Goal: Task Accomplishment & Management: Complete application form

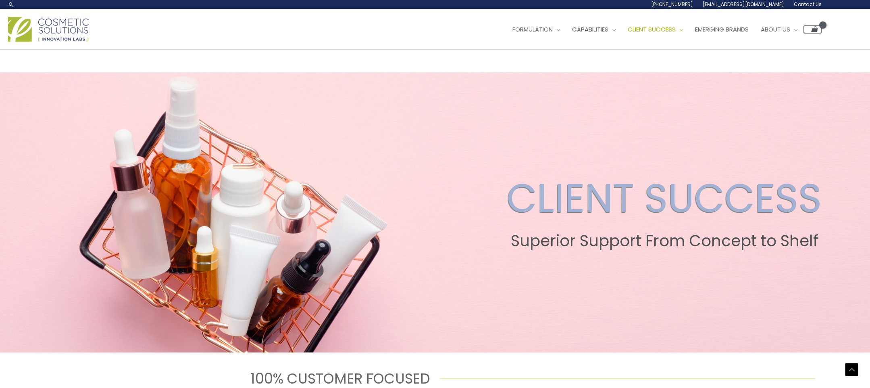
select select "25000"
select select "8"
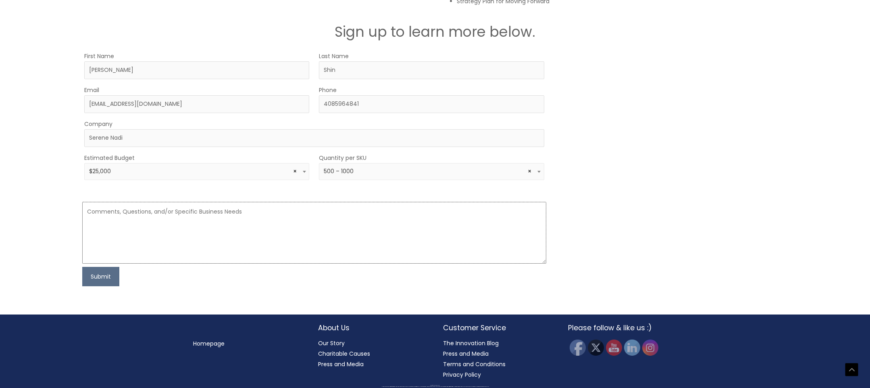
click at [250, 224] on textarea at bounding box center [314, 233] width 464 height 62
paste textarea "We're looking forward to our meeting to discuss the development of a new body c…"
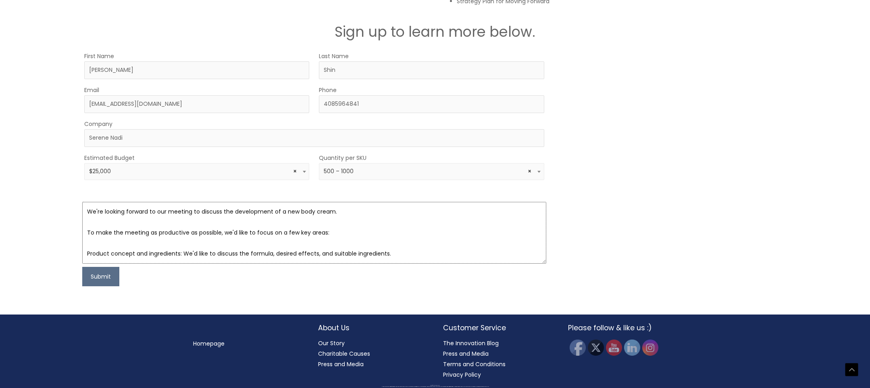
scroll to position [58, 0]
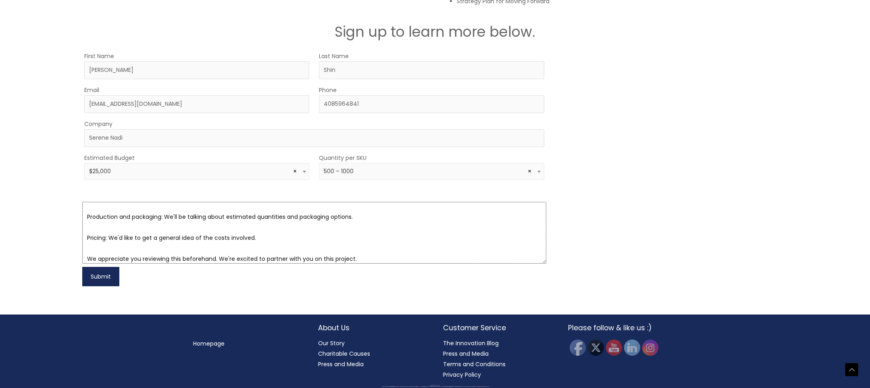
type textarea "We're looking forward to our meeting to discuss the development of a new body c…"
click at [110, 277] on button "Submit" at bounding box center [100, 276] width 37 height 19
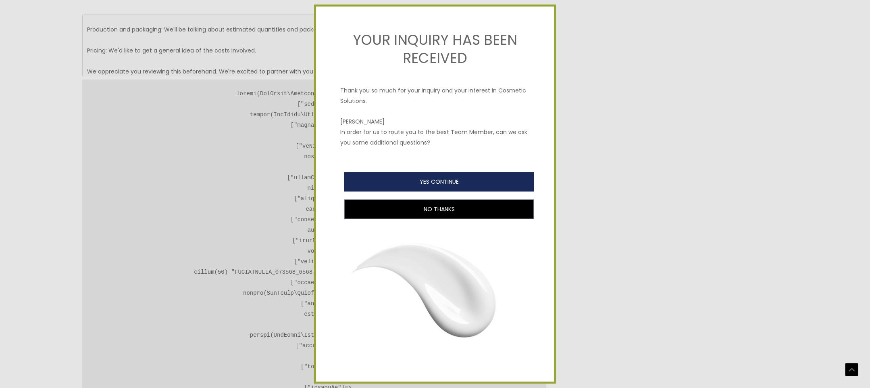
click at [459, 189] on button "YES CONTINUE" at bounding box center [439, 181] width 190 height 19
click at [456, 187] on button "YES CONTINUE" at bounding box center [439, 181] width 190 height 19
click at [432, 185] on button "YES CONTINUE" at bounding box center [439, 181] width 190 height 19
click at [434, 184] on button "YES CONTINUE" at bounding box center [439, 181] width 190 height 19
click at [436, 182] on button "YES CONTINUE" at bounding box center [439, 181] width 190 height 19
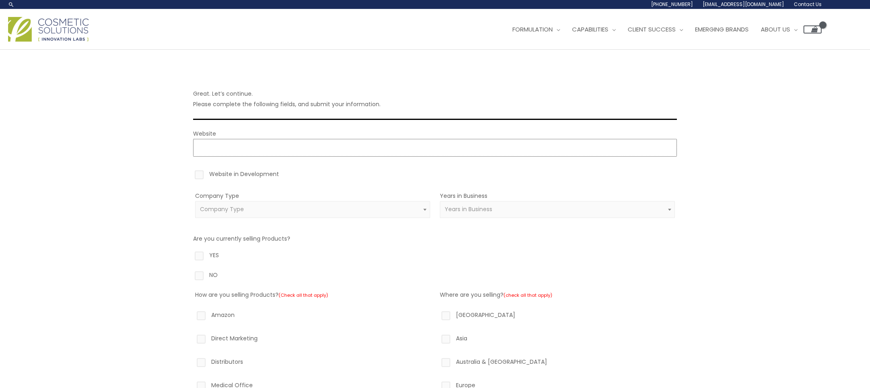
click at [274, 146] on input "Website" at bounding box center [435, 148] width 484 height 18
type input "https://serenenadi.com"
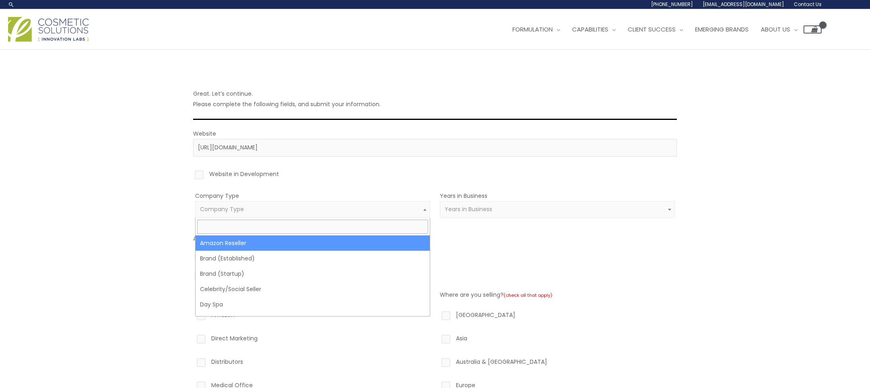
click at [266, 213] on span "Company Type" at bounding box center [313, 209] width 226 height 8
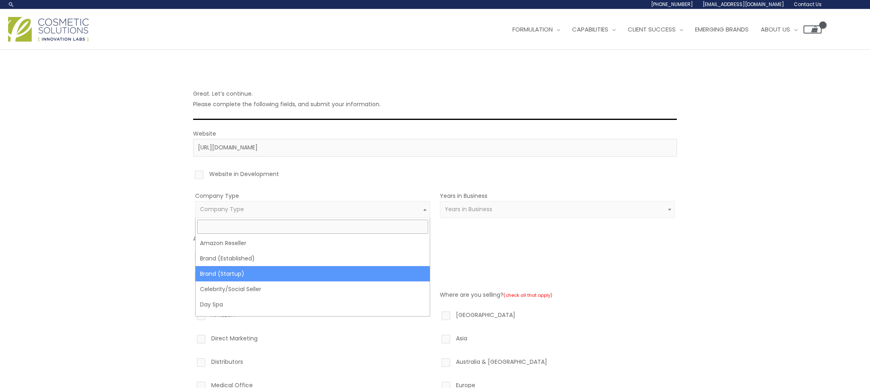
select select "39"
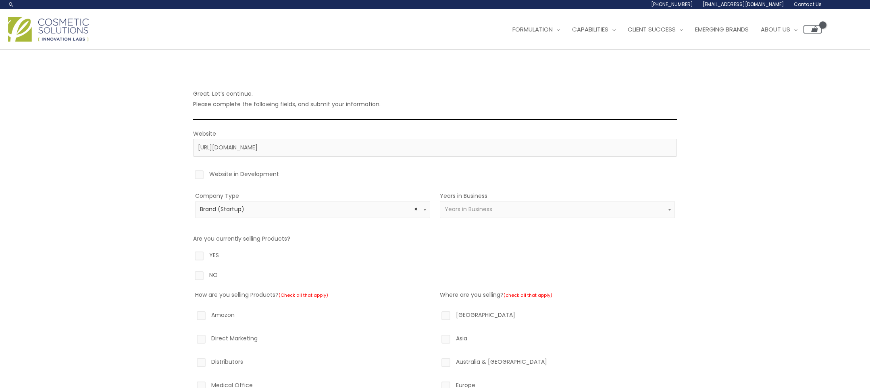
click at [533, 213] on span "Years in Business" at bounding box center [558, 209] width 226 height 8
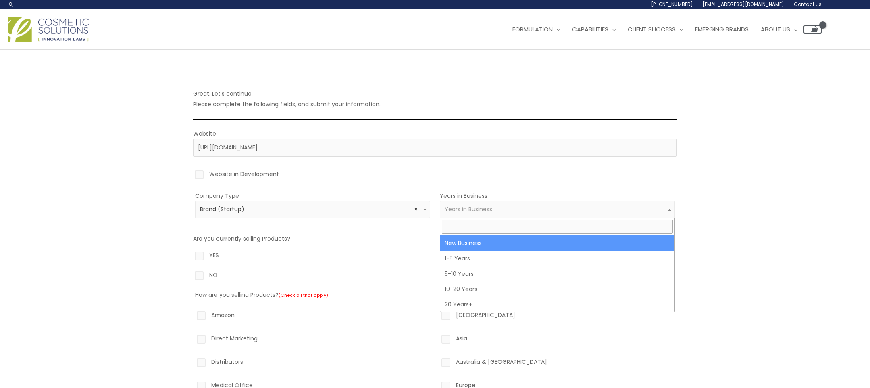
select select "1"
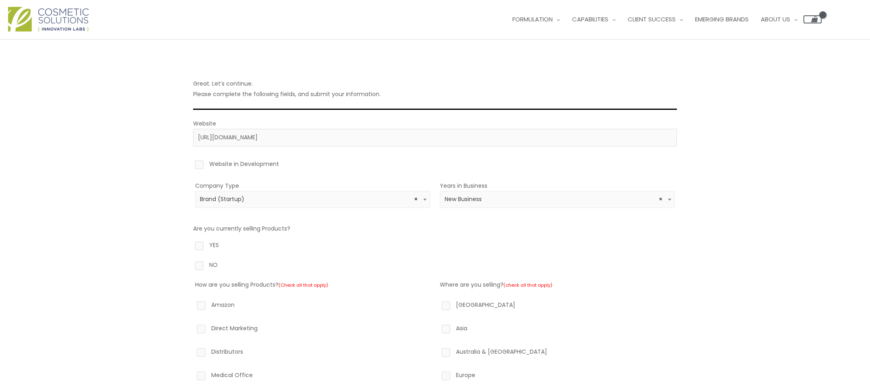
scroll to position [15, 0]
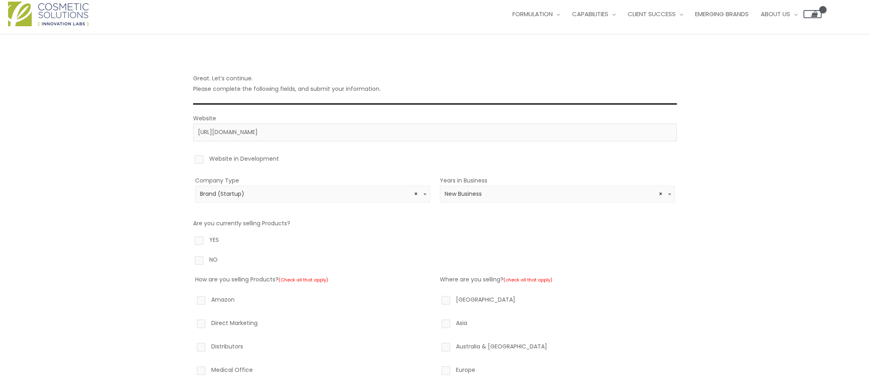
click at [201, 262] on label "NO" at bounding box center [435, 261] width 484 height 14
click at [190, 259] on input "NO" at bounding box center [187, 256] width 5 height 5
radio input "true"
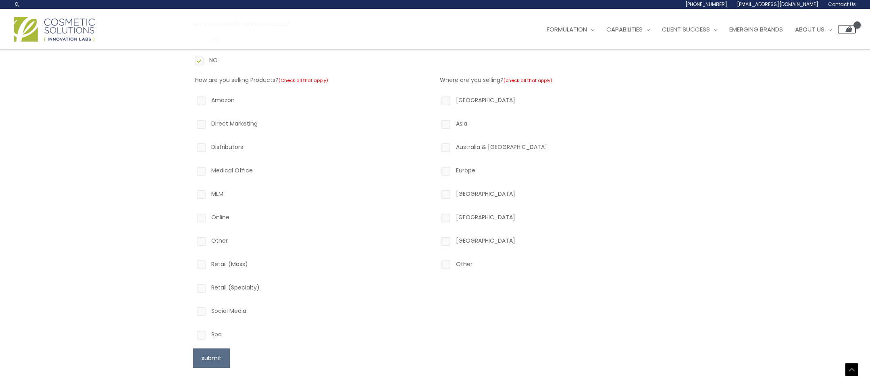
scroll to position [213, 0]
click at [240, 289] on label "Retail (Specialty)" at bounding box center [312, 290] width 235 height 14
click at [192, 288] on input "Retail (Specialty)" at bounding box center [189, 285] width 5 height 5
checkbox input "true"
click at [222, 221] on label "Online" at bounding box center [312, 220] width 235 height 14
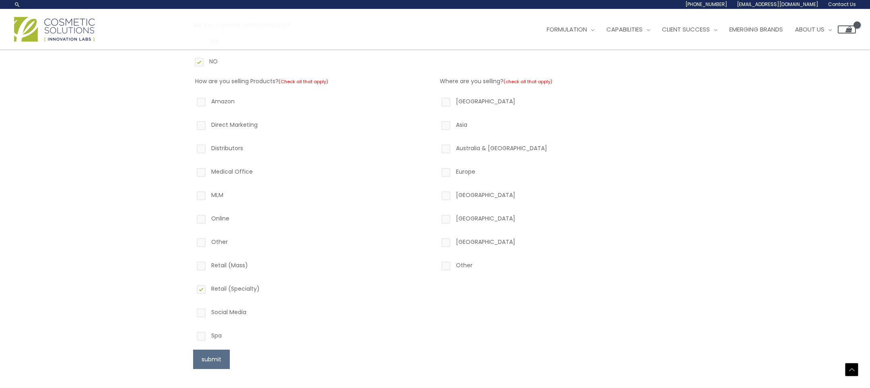
click at [192, 218] on input "Online" at bounding box center [189, 215] width 5 height 5
checkbox input "true"
click at [242, 294] on label "Retail (Specialty)" at bounding box center [312, 290] width 235 height 14
click at [192, 288] on input "Retail (Specialty)" at bounding box center [189, 285] width 5 height 5
checkbox input "false"
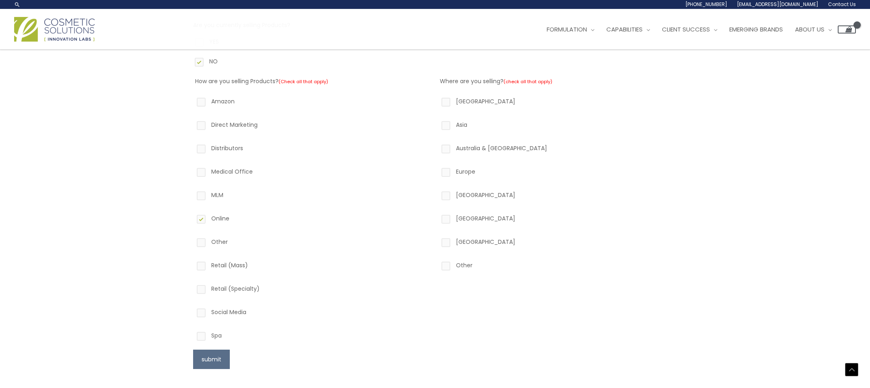
click at [246, 265] on label "Retail (Mass)" at bounding box center [312, 267] width 235 height 14
click at [192, 265] on input "Retail (Mass)" at bounding box center [189, 262] width 5 height 5
checkbox input "true"
click at [222, 217] on label "Online" at bounding box center [312, 220] width 235 height 14
click at [192, 217] on input "Online" at bounding box center [189, 215] width 5 height 5
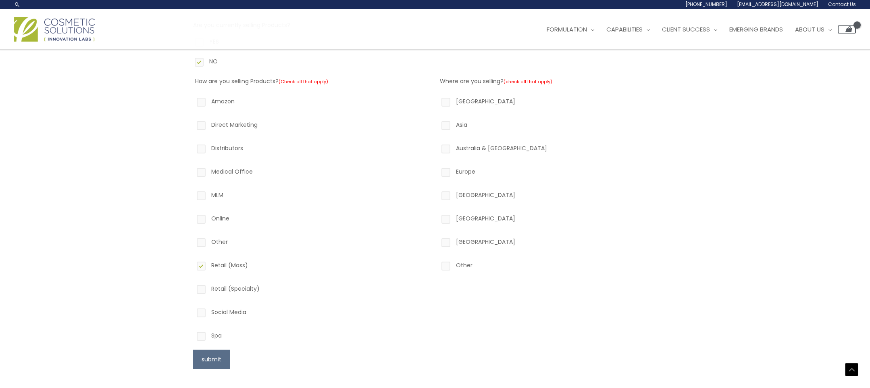
click at [223, 217] on label "Online" at bounding box center [312, 220] width 235 height 14
click at [192, 217] on input "Online" at bounding box center [189, 215] width 5 height 5
checkbox input "true"
click at [225, 266] on label "Retail (Mass)" at bounding box center [312, 267] width 235 height 14
click at [192, 265] on input "Retail (Mass)" at bounding box center [189, 262] width 5 height 5
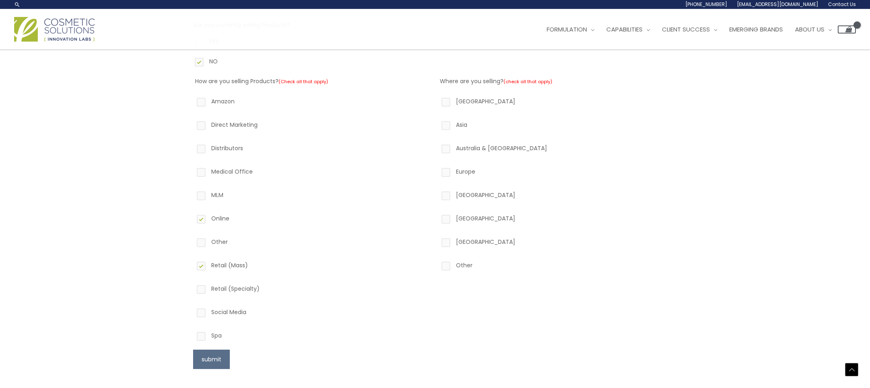
checkbox input "false"
click at [460, 104] on label "North America" at bounding box center [557, 103] width 235 height 14
click at [437, 101] on input "North America" at bounding box center [434, 98] width 5 height 5
checkbox input "true"
click at [446, 126] on label "Asia" at bounding box center [557, 126] width 235 height 14
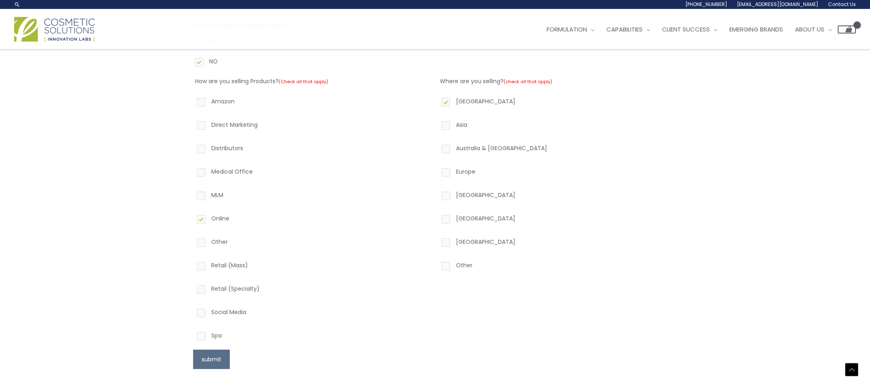
click at [437, 125] on input "Asia" at bounding box center [434, 121] width 5 height 5
checkbox input "true"
click at [225, 126] on label "Direct Marketing" at bounding box center [312, 126] width 235 height 14
click at [192, 125] on input "Direct Marketing" at bounding box center [189, 121] width 5 height 5
checkbox input "true"
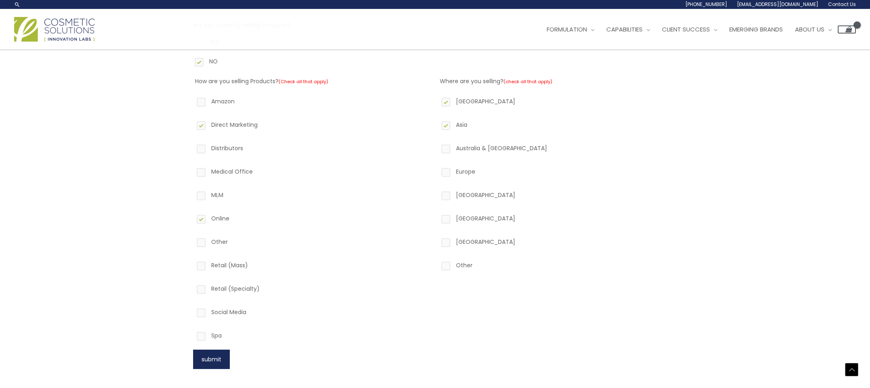
click at [218, 360] on button "submit" at bounding box center [211, 358] width 37 height 19
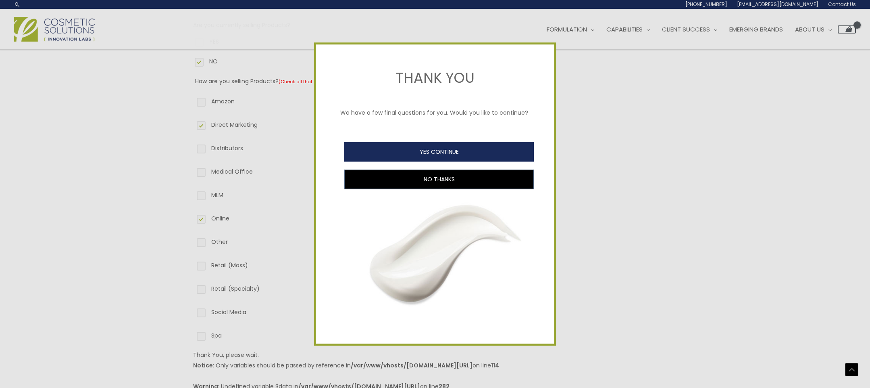
click at [429, 154] on button "YES CONTINUE" at bounding box center [439, 151] width 190 height 19
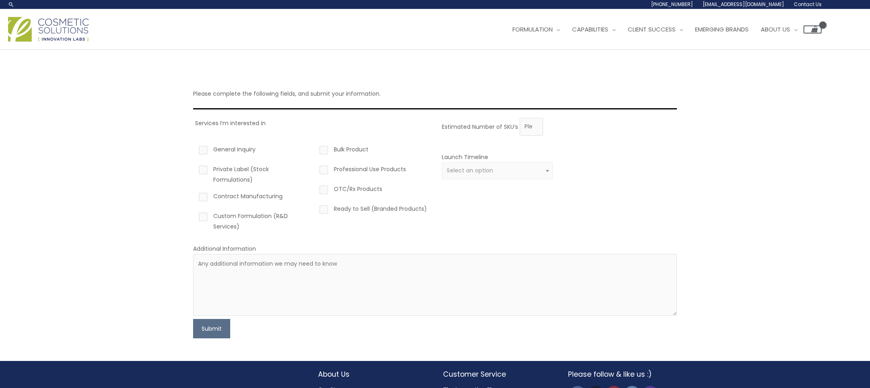
click at [206, 151] on label "General Inquiry" at bounding box center [252, 151] width 111 height 14
click at [194, 149] on input "General Inquiry" at bounding box center [191, 146] width 5 height 5
checkbox input "true"
click at [204, 196] on label "Contract Manufacturing" at bounding box center [252, 198] width 111 height 14
click at [194, 196] on input "Contract Manufacturing" at bounding box center [191, 193] width 5 height 5
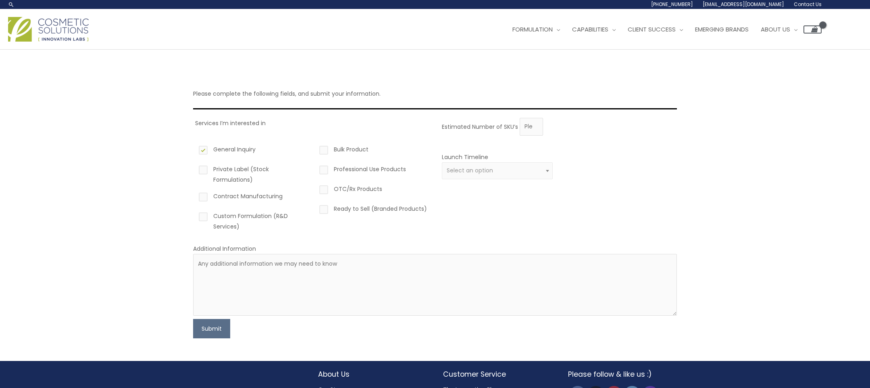
checkbox input "true"
click at [248, 216] on label "Custom Formulation (R&D Services)" at bounding box center [252, 221] width 111 height 21
click at [194, 216] on input "Custom Formulation (R&D Services)" at bounding box center [191, 213] width 5 height 5
checkbox input "true"
click at [275, 198] on label "Contract Manufacturing" at bounding box center [252, 198] width 111 height 14
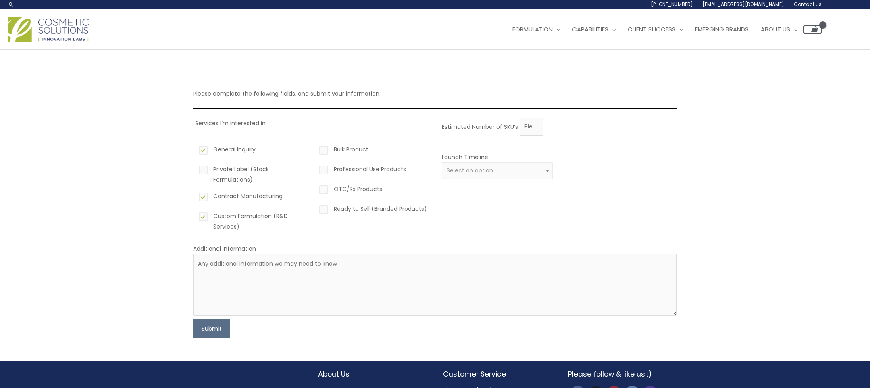
click at [194, 196] on input "Contract Manufacturing" at bounding box center [191, 193] width 5 height 5
click at [278, 196] on label "Contract Manufacturing" at bounding box center [252, 198] width 111 height 14
click at [194, 196] on input "Contract Manufacturing" at bounding box center [191, 193] width 5 height 5
checkbox input "true"
click at [325, 150] on label "Bulk Product" at bounding box center [373, 151] width 111 height 14
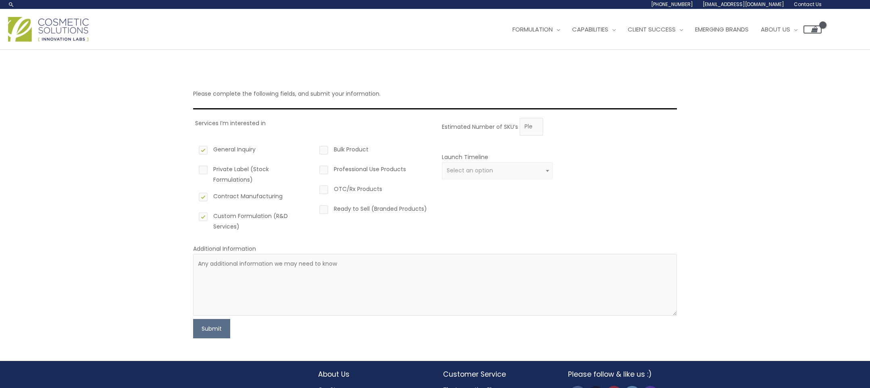
click at [315, 149] on input "Bulk Product" at bounding box center [312, 146] width 5 height 5
checkbox input "true"
click at [324, 211] on label "Ready to Sell (Branded Products)" at bounding box center [373, 210] width 111 height 14
click at [315, 208] on input "Ready to Sell (Branded Products)" at bounding box center [312, 205] width 5 height 5
checkbox input "true"
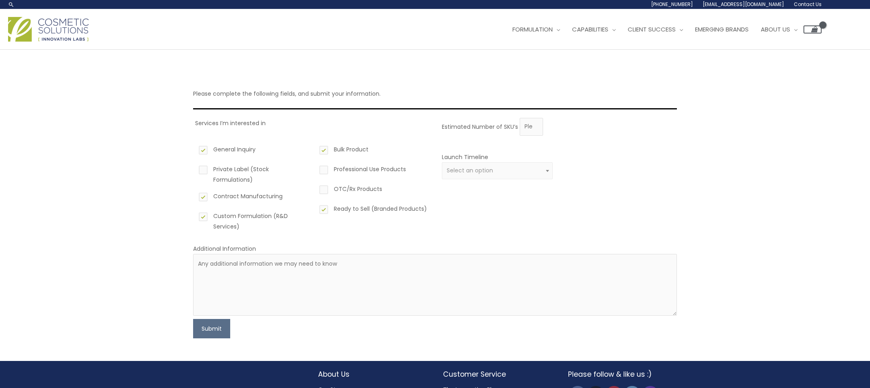
click at [519, 173] on span "Select an option" at bounding box center [498, 171] width 102 height 8
select select "2"
click at [532, 132] on input "Estimated Number of SKU’s" at bounding box center [531, 127] width 23 height 18
type input "1"
click at [536, 123] on input "1" at bounding box center [531, 127] width 23 height 18
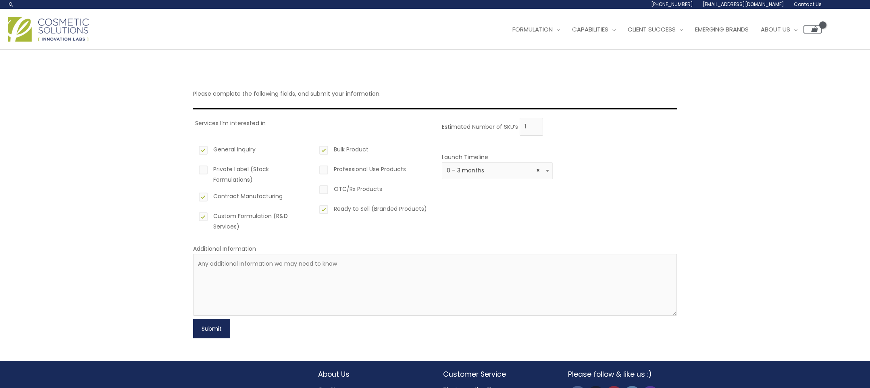
click at [215, 333] on button "Submit" at bounding box center [211, 328] width 37 height 19
